Goal: Task Accomplishment & Management: Manage account settings

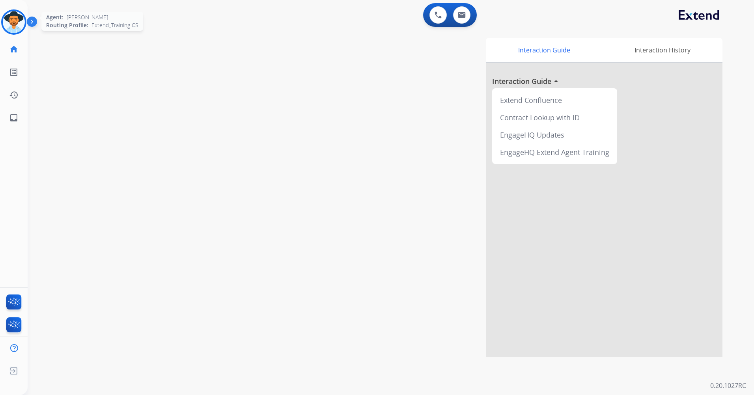
click at [13, 20] on img at bounding box center [14, 22] width 22 height 22
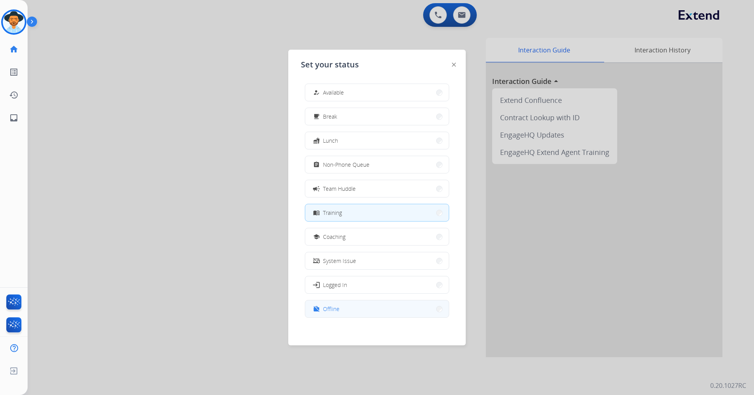
click at [365, 310] on button "work_off Offline" at bounding box center [377, 308] width 144 height 17
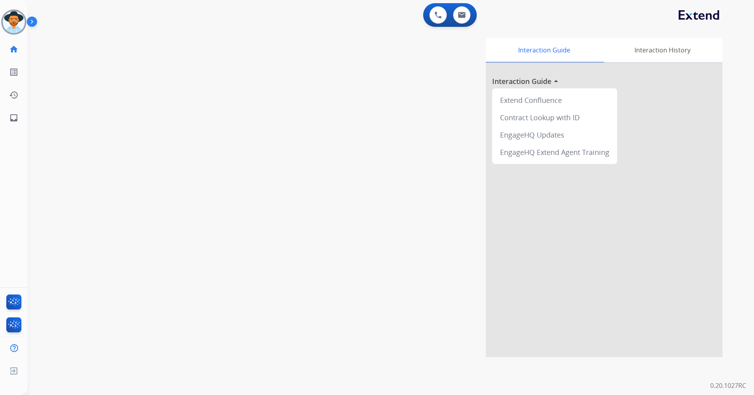
drag, startPoint x: 206, startPoint y: 179, endPoint x: 207, endPoint y: 174, distance: 5.1
click at [206, 179] on div "swap_horiz Break voice bridge close_fullscreen Connect 3-Way Call merge_type Se…" at bounding box center [381, 192] width 707 height 329
click at [19, 364] on img at bounding box center [14, 371] width 14 height 15
click at [76, 372] on div "0 Voice Interactions 0 Email Interactions swap_horiz Break voice bridge close_f…" at bounding box center [391, 197] width 726 height 395
click at [59, 372] on span "Log out" at bounding box center [52, 372] width 19 height 7
